Goal: Transaction & Acquisition: Download file/media

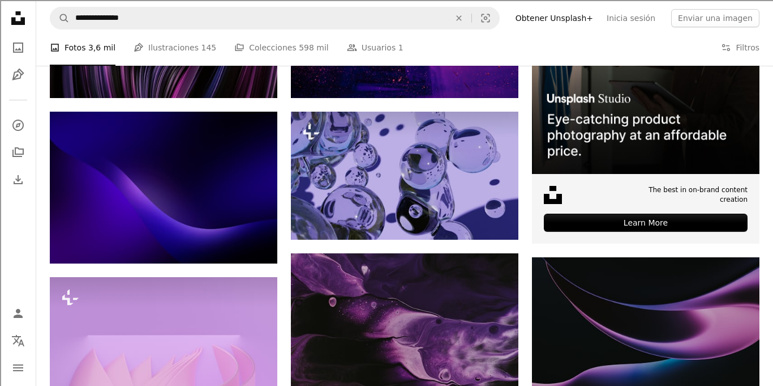
scroll to position [334, 0]
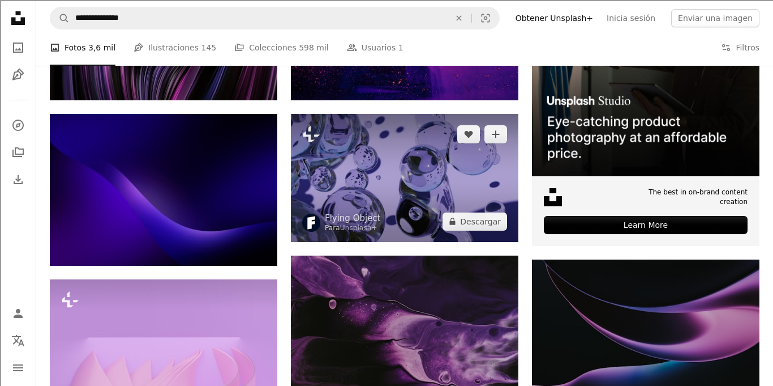
click at [361, 144] on img at bounding box center [405, 178] width 228 height 128
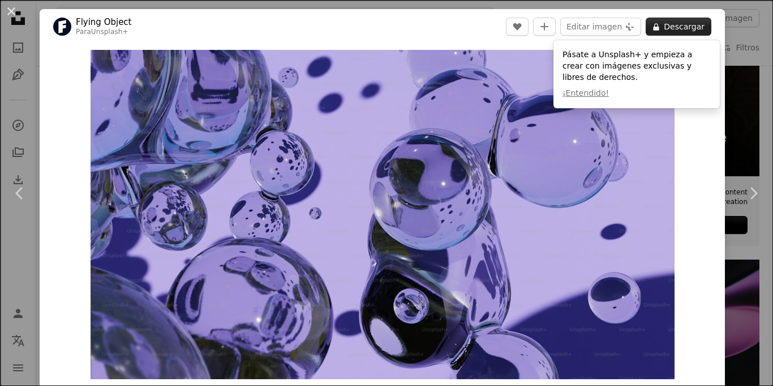
click at [696, 31] on button "A lock Descargar" at bounding box center [679, 27] width 66 height 18
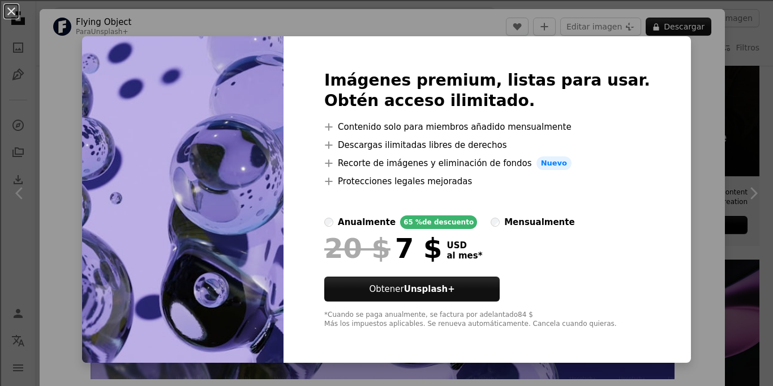
click at [665, 53] on div "Imágenes premium, listas para usar. Obtén acceso ilimitado. A plus sign Conteni…" at bounding box center [488, 199] width 408 height 326
click at [679, 54] on div "An X shape Imágenes premium, listas para usar. Obtén acceso ilimitado. A plus s…" at bounding box center [386, 193] width 773 height 386
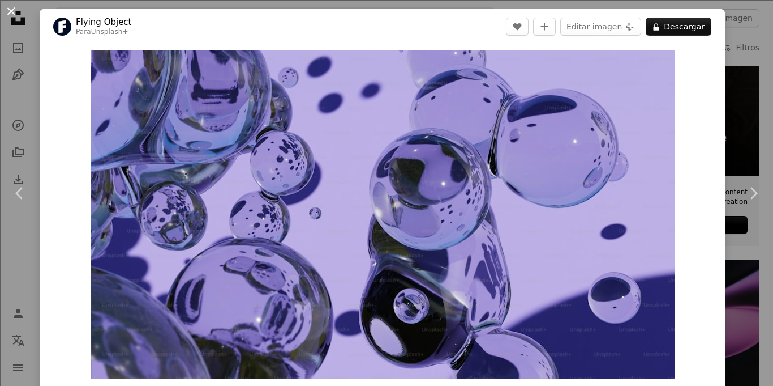
click at [16, 12] on button "An X shape" at bounding box center [12, 12] width 14 height 14
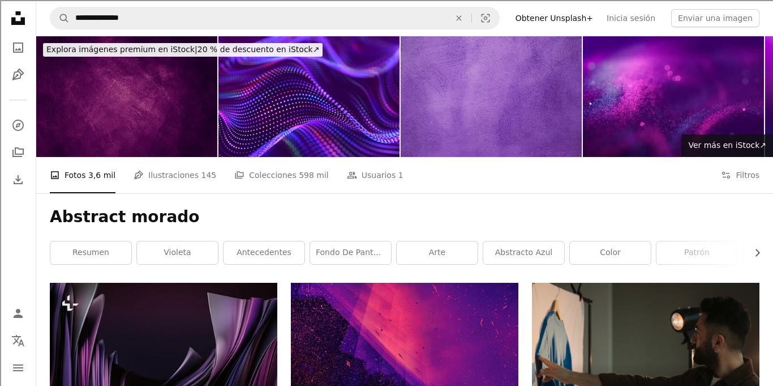
click at [563, 20] on link "Obtener Unsplash+" at bounding box center [554, 18] width 91 height 18
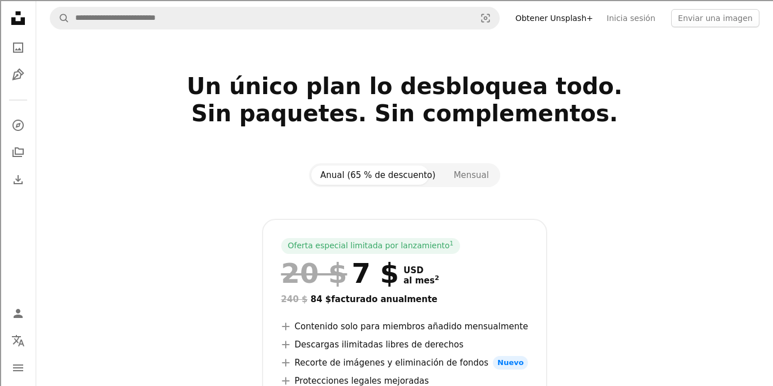
click at [563, 20] on link "Obtener Unsplash+" at bounding box center [554, 18] width 91 height 18
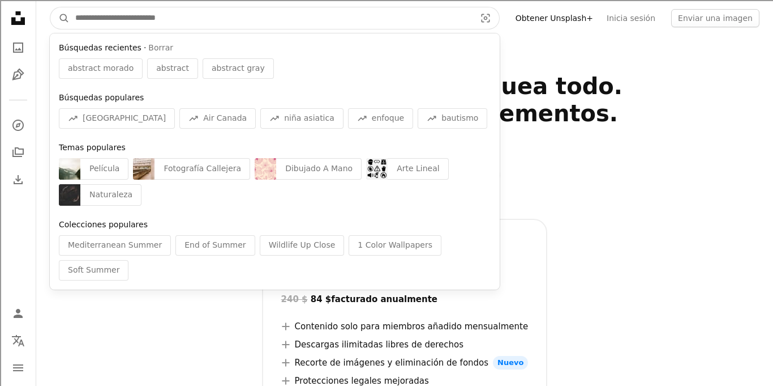
click at [187, 15] on input "Encuentra imágenes en todo el sitio" at bounding box center [271, 18] width 402 height 22
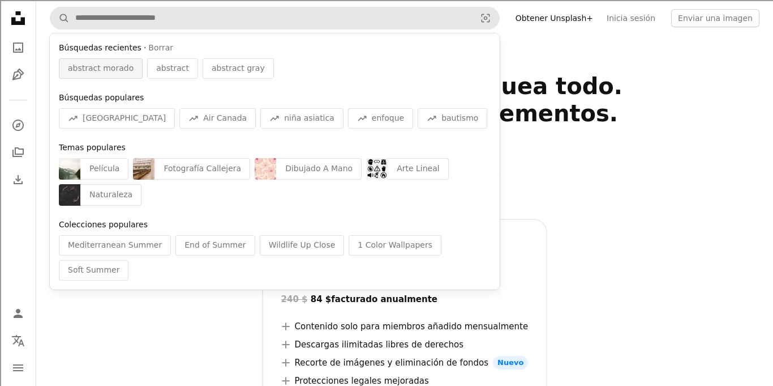
click at [105, 66] on span "abstract morado" at bounding box center [101, 68] width 66 height 11
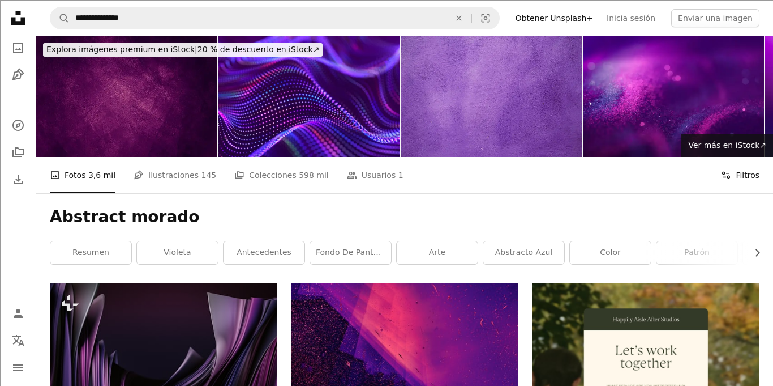
click at [747, 175] on button "Filters Filtros" at bounding box center [740, 175] width 38 height 36
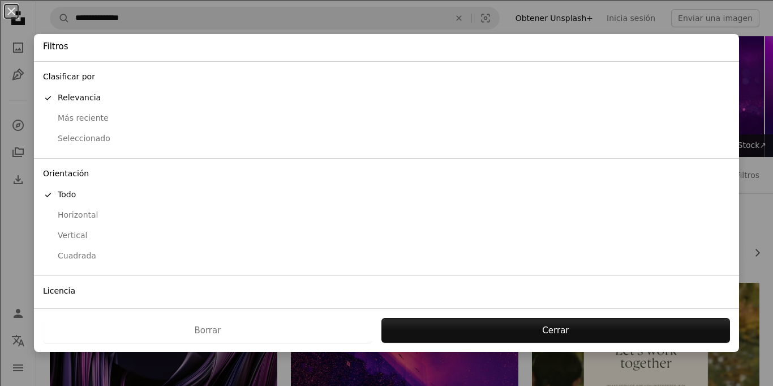
scroll to position [64, 0]
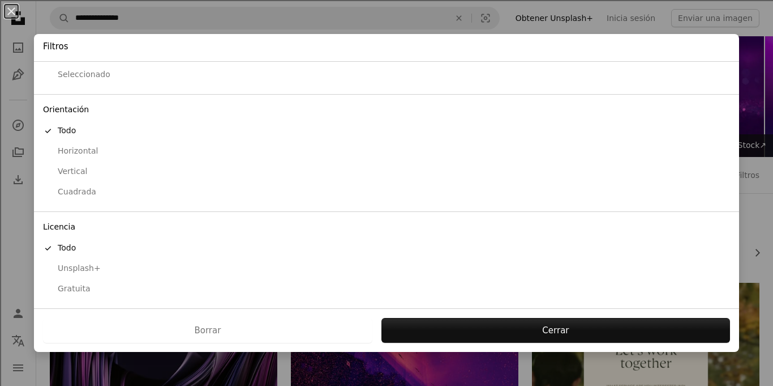
click at [58, 285] on div "Gratuita" at bounding box center [386, 288] width 687 height 11
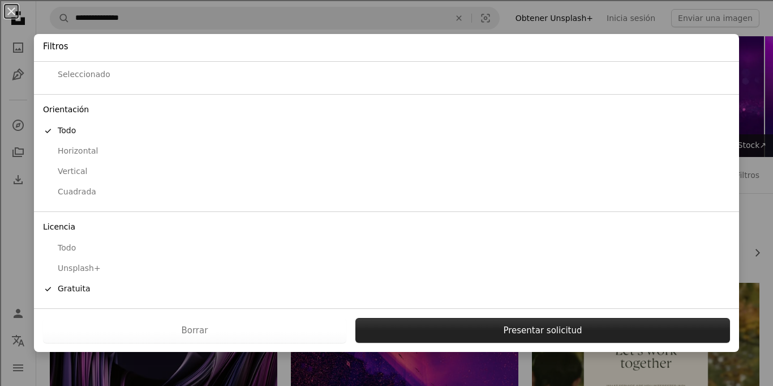
click at [430, 328] on button "Presentar solicitud" at bounding box center [543, 330] width 375 height 25
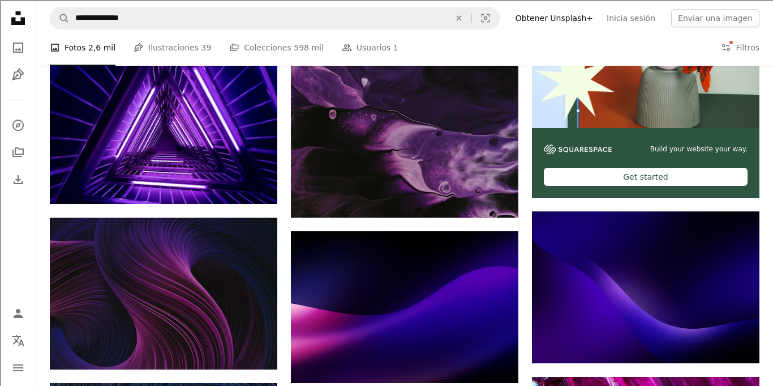
scroll to position [387, 0]
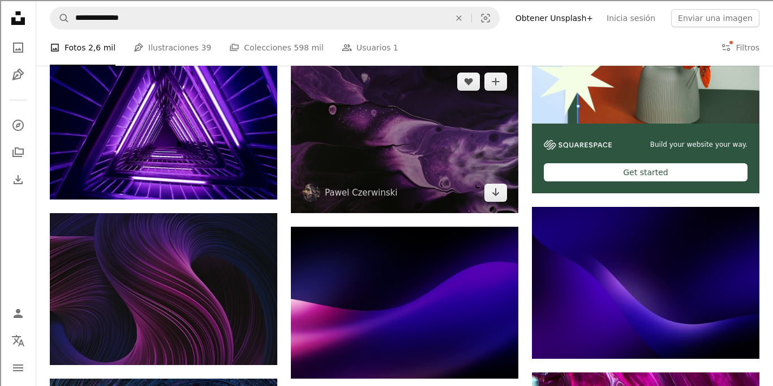
click at [430, 121] on img at bounding box center [405, 137] width 228 height 152
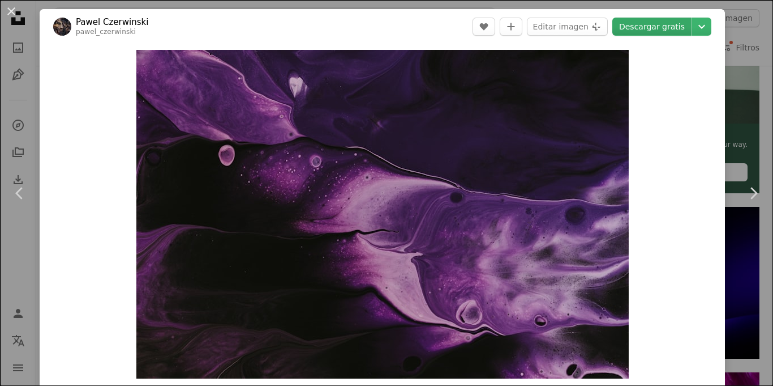
click at [679, 25] on link "Descargar gratis" at bounding box center [652, 27] width 79 height 18
